Goal: Transaction & Acquisition: Purchase product/service

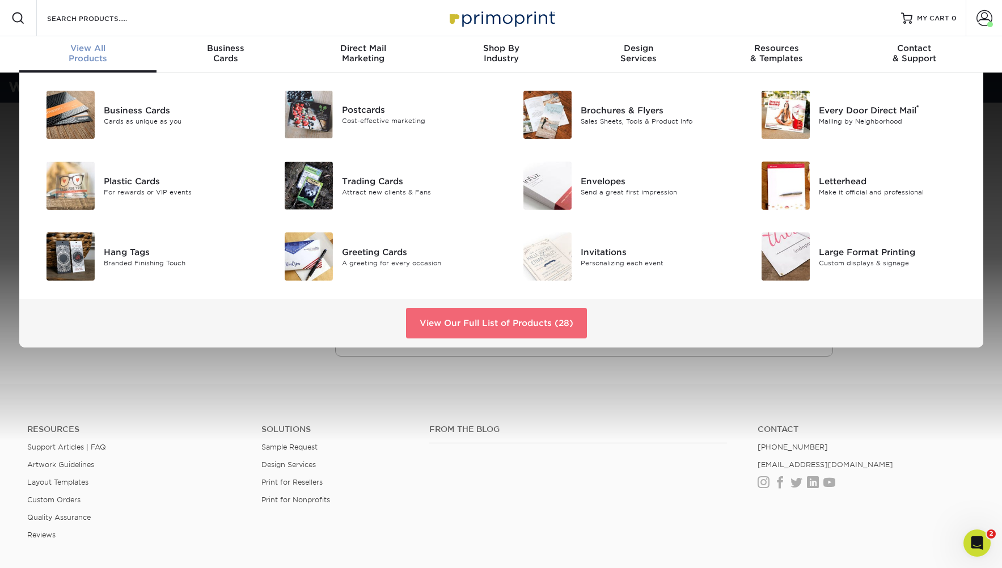
click at [511, 325] on link "View Our Full List of Products (28)" at bounding box center [496, 323] width 181 height 31
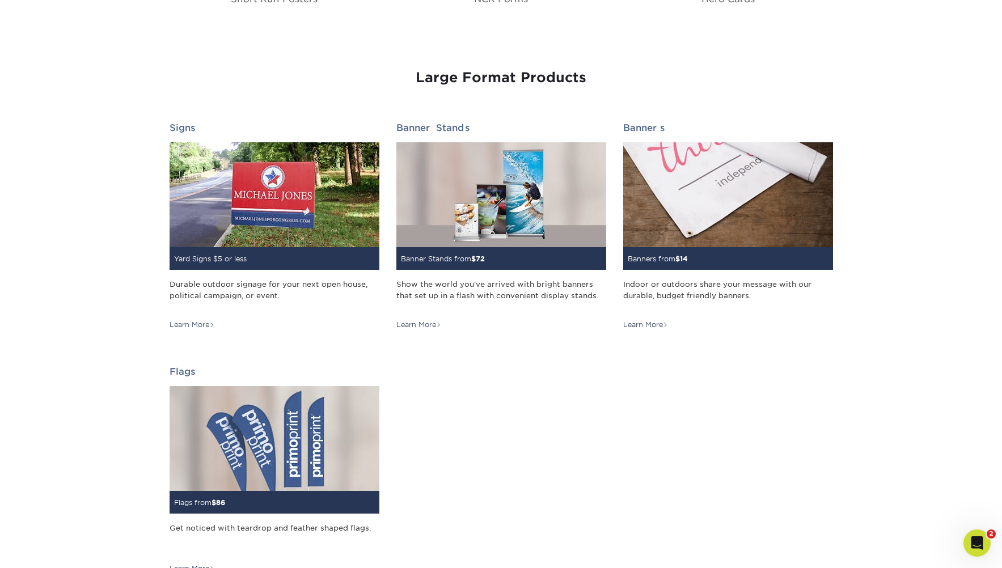
scroll to position [1430, 0]
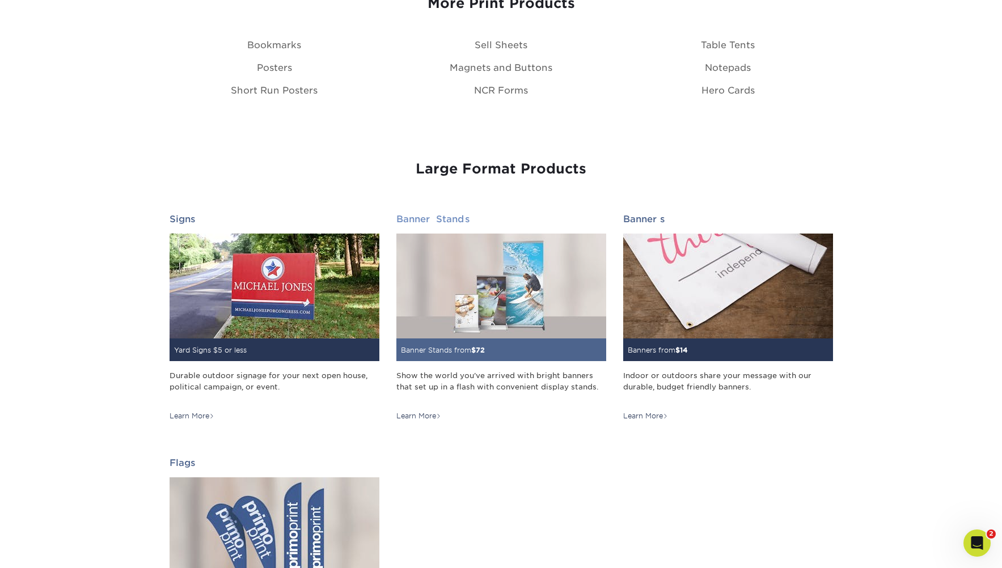
click at [519, 258] on img at bounding box center [502, 286] width 210 height 105
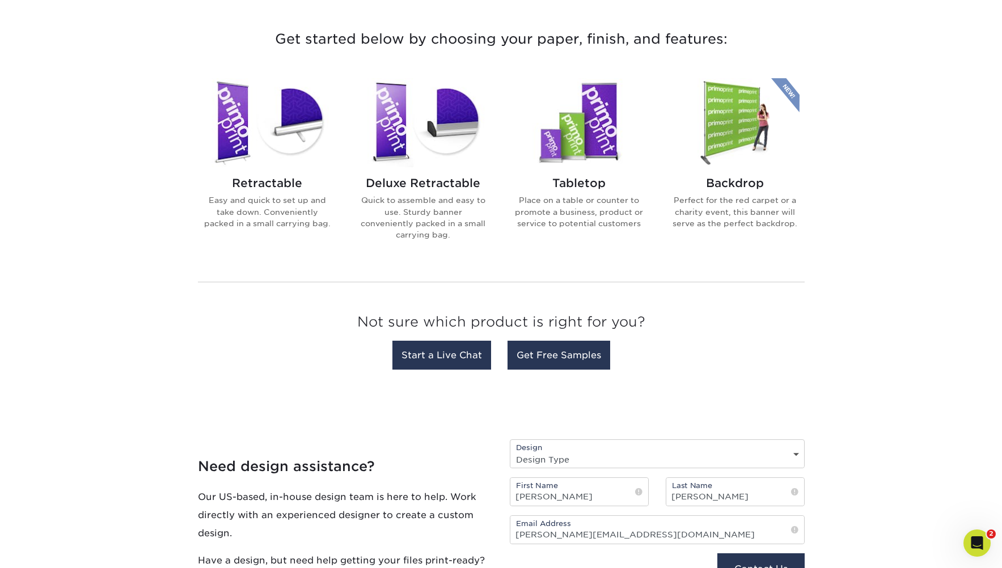
scroll to position [423, 0]
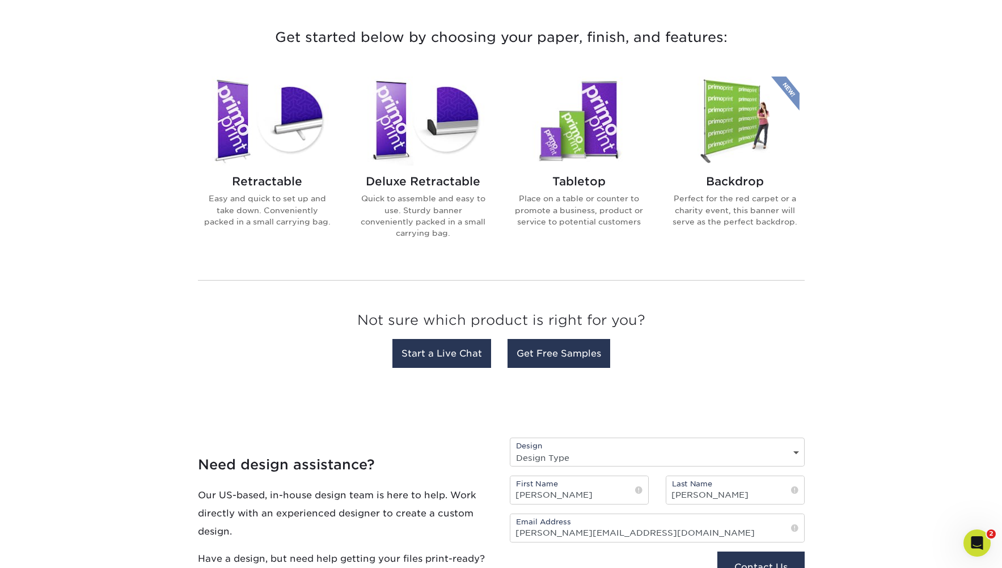
click at [305, 140] on img at bounding box center [267, 121] width 129 height 89
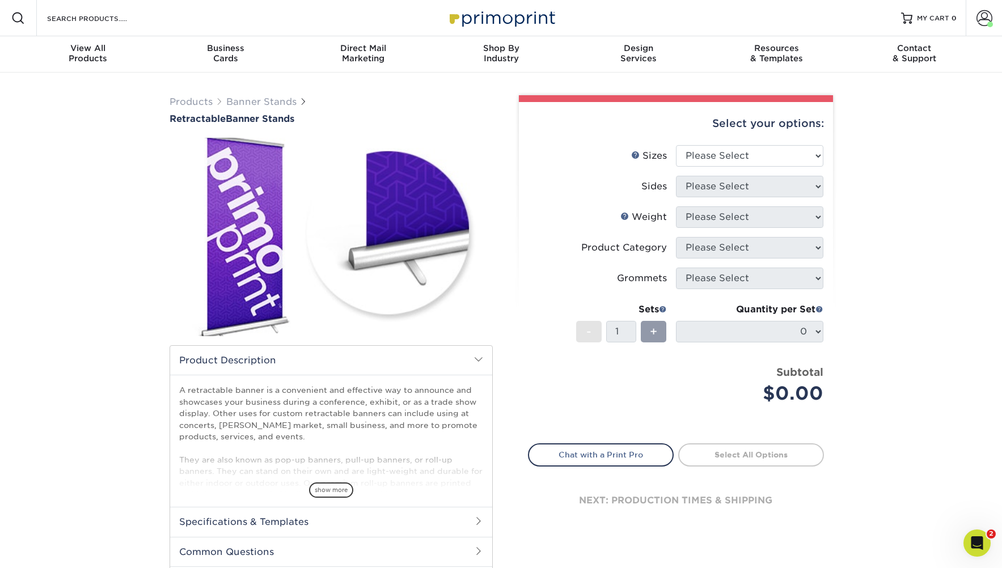
scroll to position [1, 0]
click at [734, 154] on select "Please Select 24" x 60" 33" x 80" 47" x 80"" at bounding box center [749, 156] width 147 height 22
select select "33.00x80.00"
click at [676, 145] on select "Please Select 24" x 60" 33" x 80" 47" x 80"" at bounding box center [749, 156] width 147 height 22
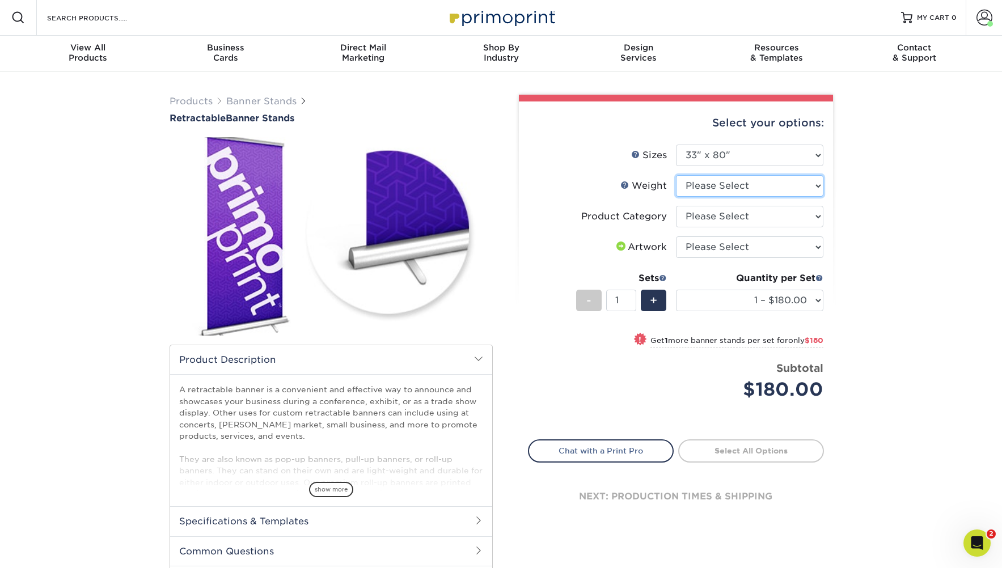
click at [727, 186] on select "Please Select 10MIL" at bounding box center [749, 186] width 147 height 22
select select "10MIL"
click at [676, 175] on select "Please Select 10MIL" at bounding box center [749, 186] width 147 height 22
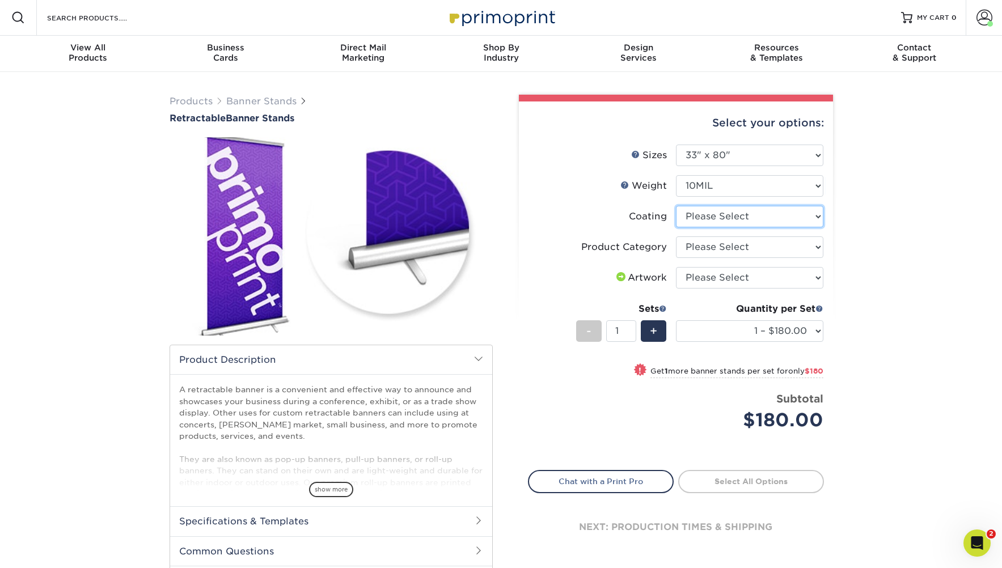
click at [746, 216] on select at bounding box center [749, 217] width 147 height 22
select select "3e7618de-abca-4bda-9f97-8b9129e913d8"
click at [676, 206] on select at bounding box center [749, 217] width 147 height 22
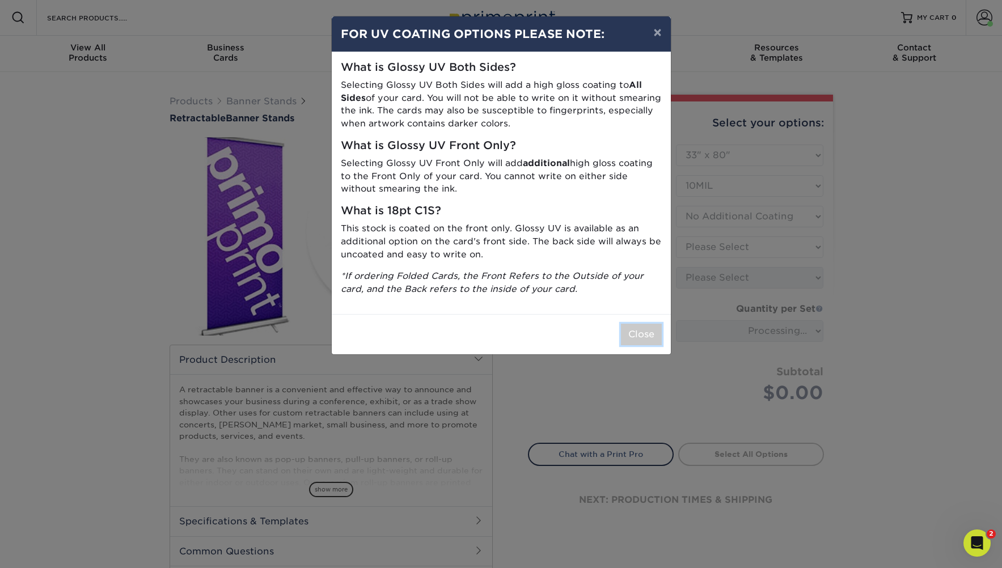
click at [643, 330] on button "Close" at bounding box center [641, 335] width 41 height 22
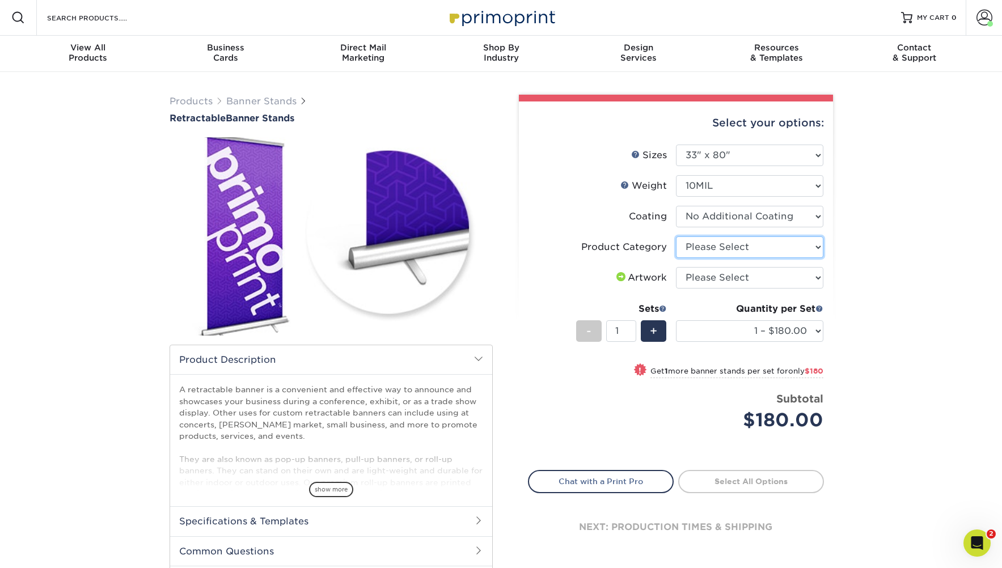
click at [745, 250] on select "Please Select Standard Retractable Banner Stand" at bounding box center [749, 248] width 147 height 22
select select "16926b4f-4359-4b5b-9e91-7b2ad5f23637"
click at [676, 237] on select "Please Select Standard Retractable Banner Stand" at bounding box center [749, 248] width 147 height 22
click at [736, 281] on select "Please Select I will upload files I need a design - $50" at bounding box center [749, 278] width 147 height 22
select select "upload"
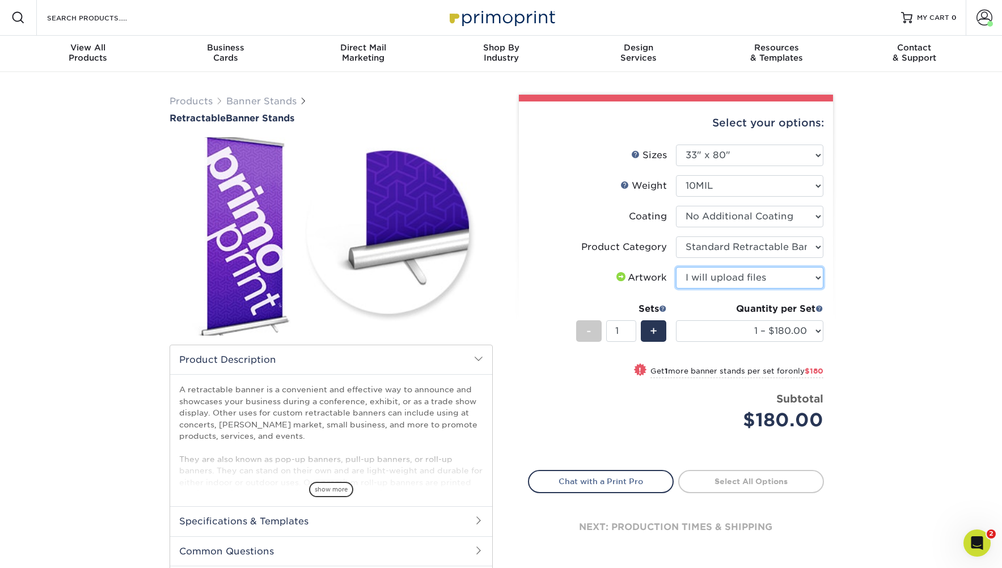
click at [676, 267] on select "Please Select I will upload files I need a design - $50" at bounding box center [749, 278] width 147 height 22
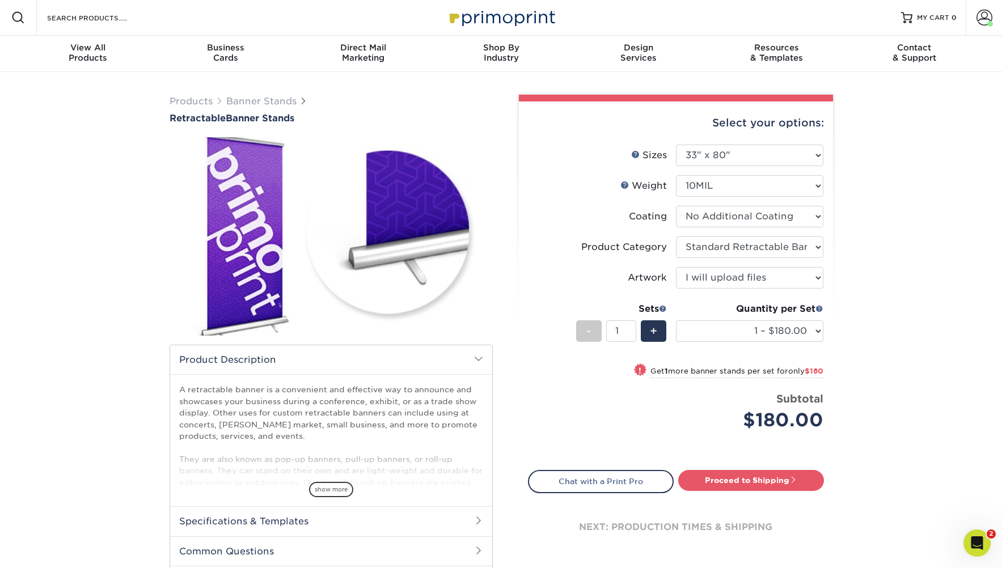
click at [894, 269] on div "Products Banner Stands Retractable Banner Stands show more Templates" at bounding box center [501, 357] width 1002 height 570
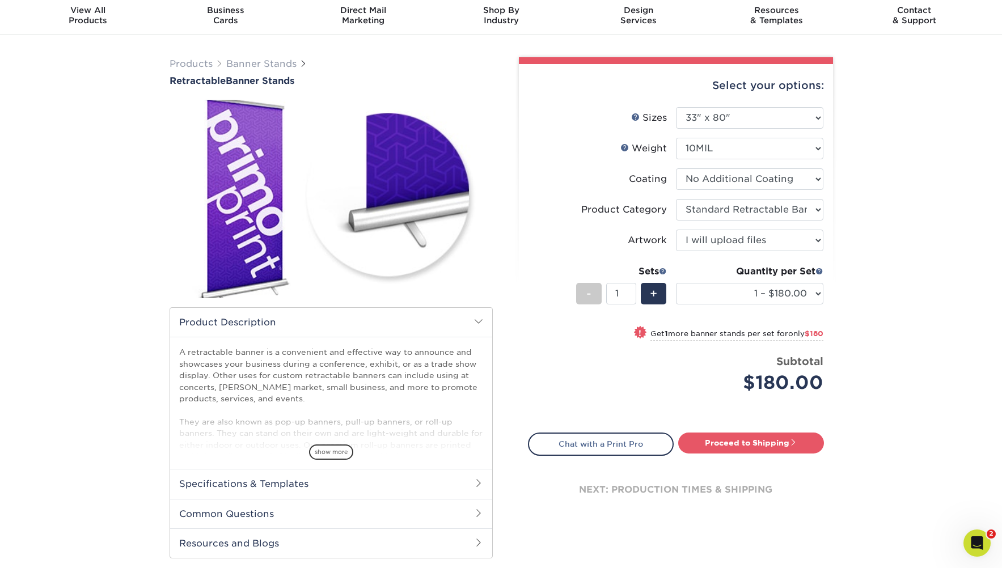
scroll to position [0, 0]
